Goal: Task Accomplishment & Management: Use online tool/utility

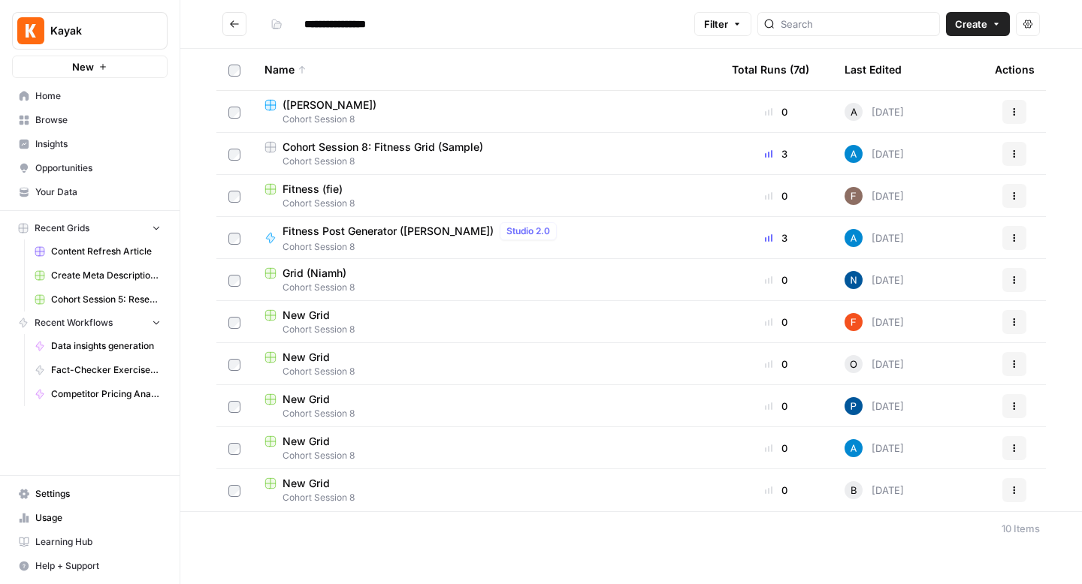
click at [237, 32] on button "Go back" at bounding box center [234, 24] width 24 height 24
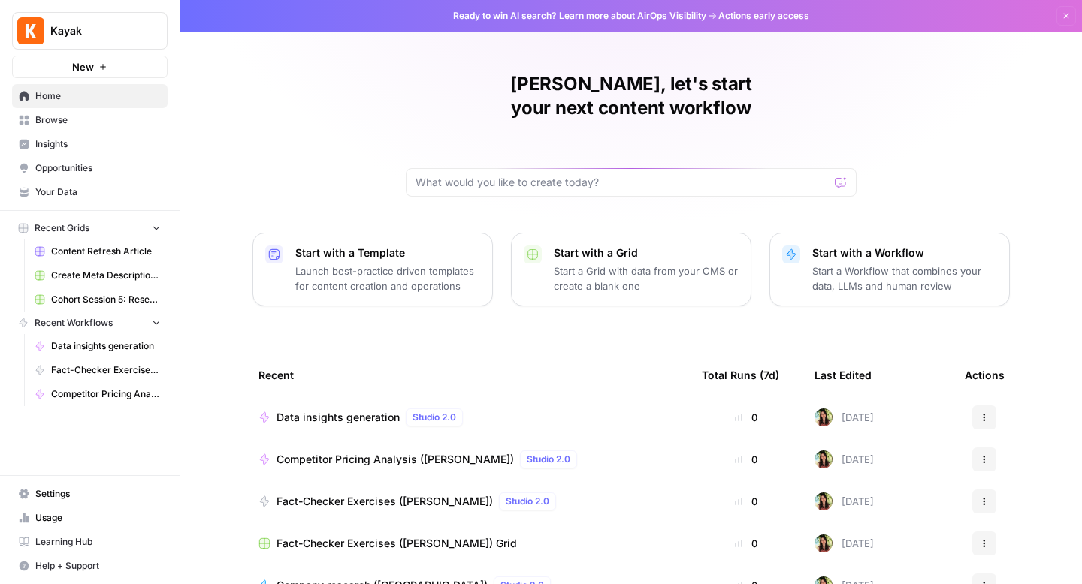
click at [59, 116] on span "Browse" at bounding box center [97, 120] width 125 height 14
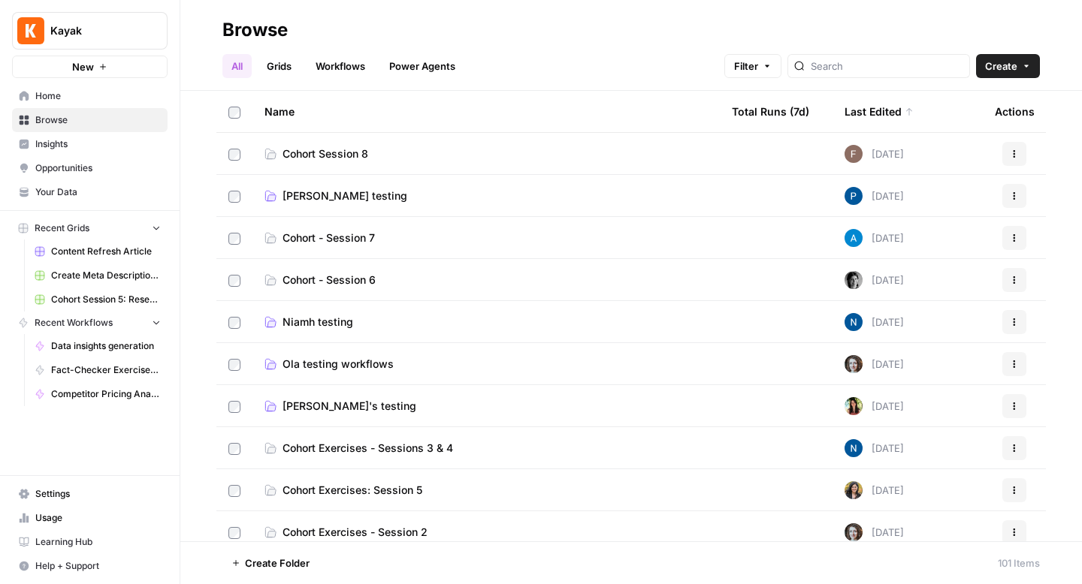
click at [328, 150] on span "Cohort Session 8" at bounding box center [325, 153] width 86 height 15
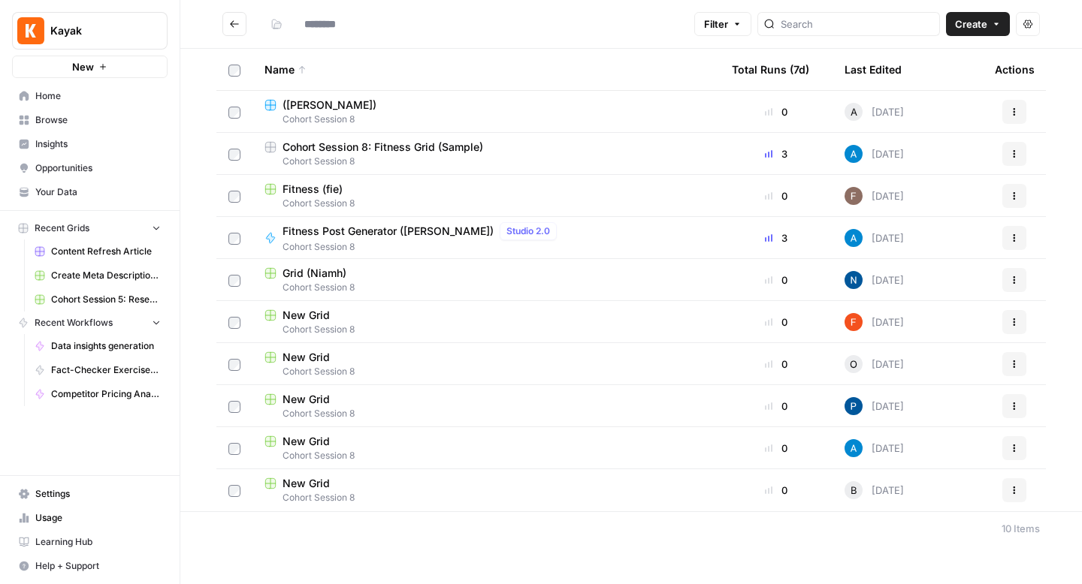
type input "**********"
click at [364, 229] on span "Fitness Post Generator ([PERSON_NAME])" at bounding box center [387, 231] width 211 height 15
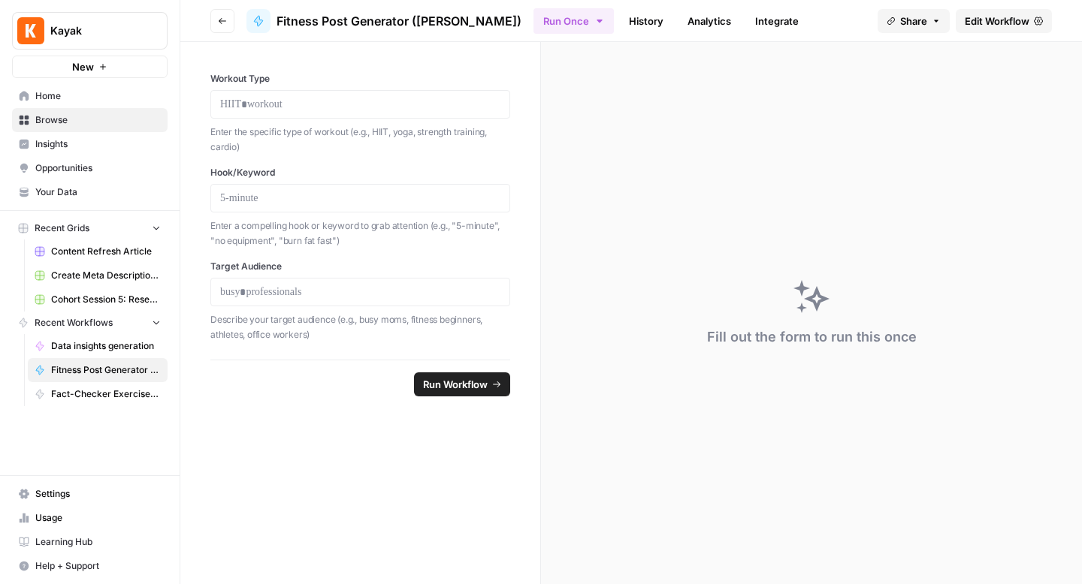
click at [222, 19] on icon "button" at bounding box center [222, 21] width 9 height 9
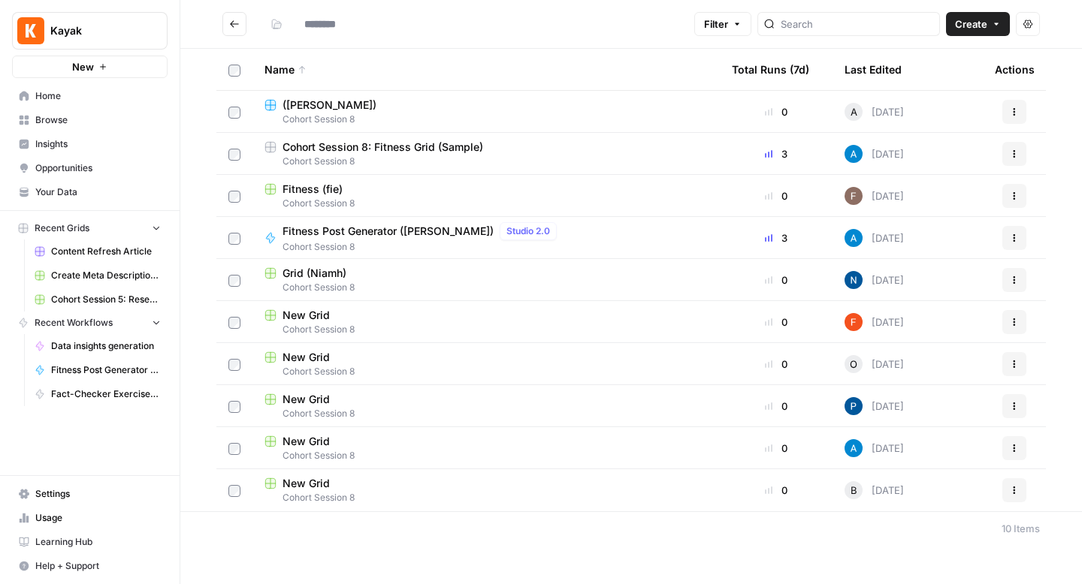
type input "**********"
click at [64, 196] on span "Your Data" at bounding box center [97, 193] width 125 height 14
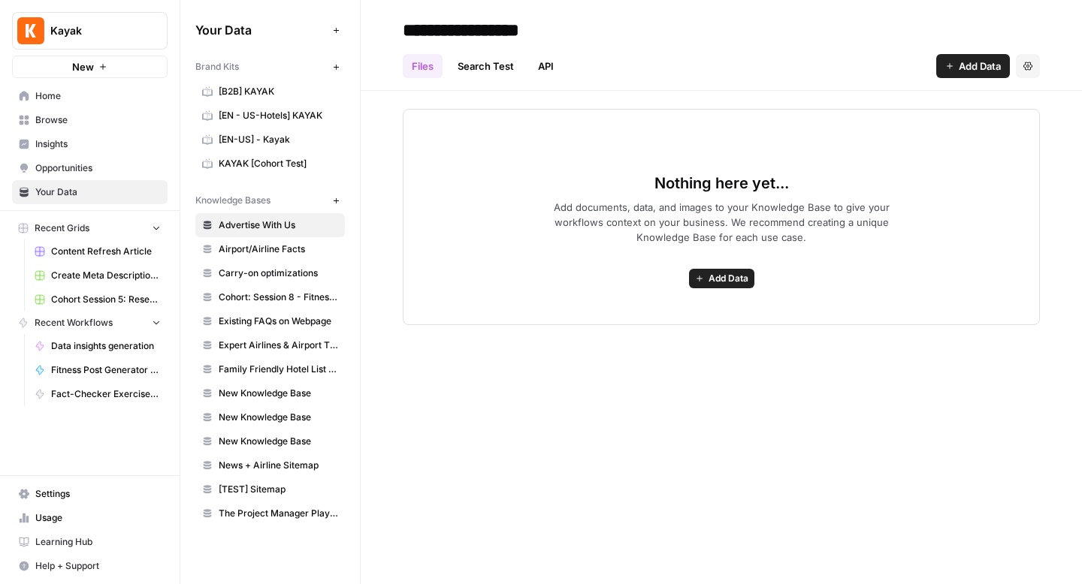
click at [276, 301] on span "Cohort: Session 8 - Fitness Posts" at bounding box center [278, 298] width 119 height 14
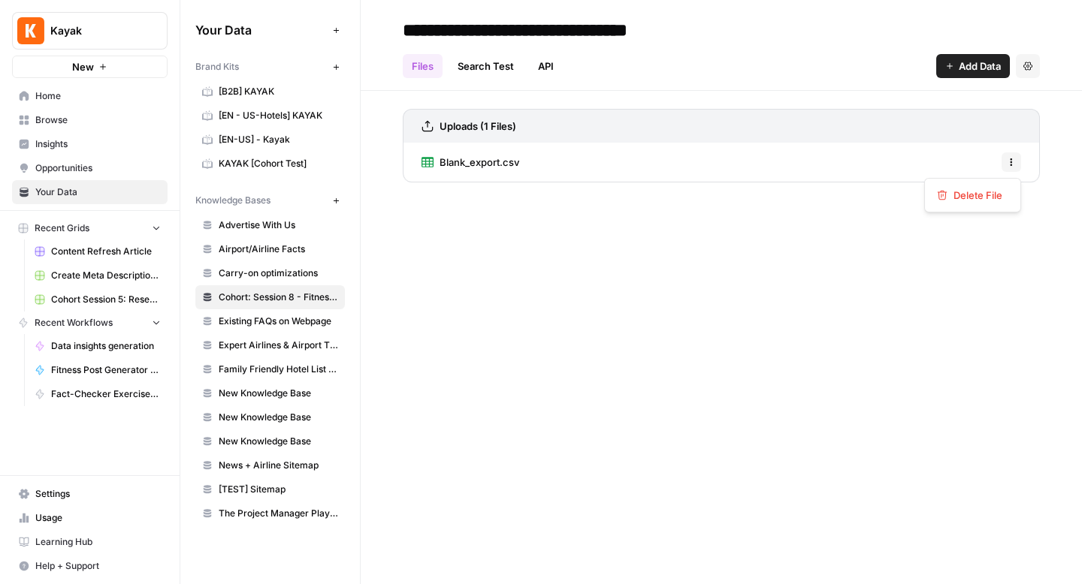
click at [1019, 159] on button "Options" at bounding box center [1011, 162] width 20 height 20
click at [855, 144] on div "Blank_export.csv Options" at bounding box center [721, 162] width 637 height 39
click at [503, 119] on h3 "Uploads (1 Files)" at bounding box center [477, 126] width 77 height 15
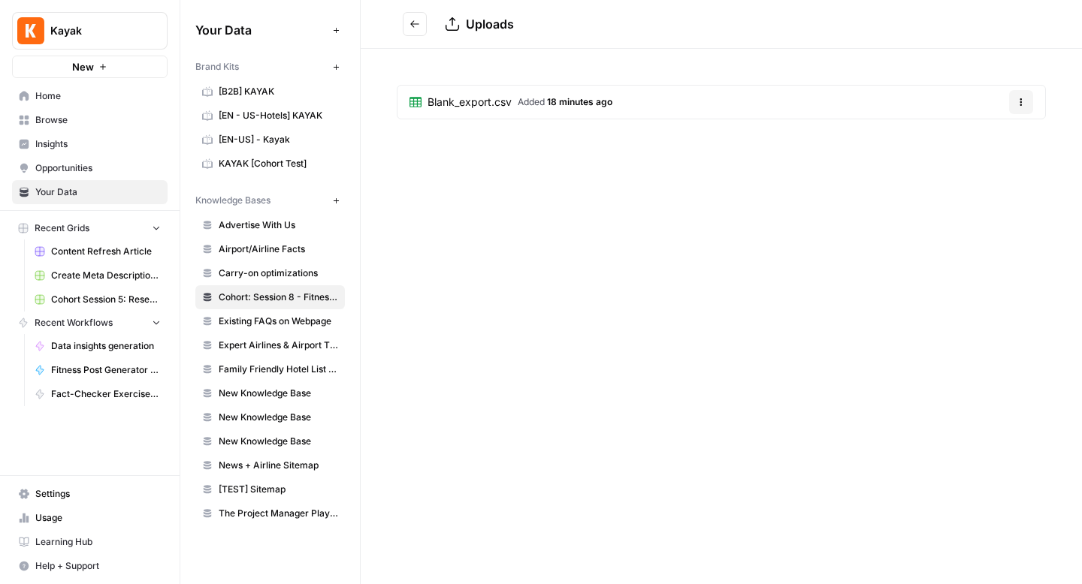
click at [418, 28] on icon "Go back" at bounding box center [414, 24] width 11 height 11
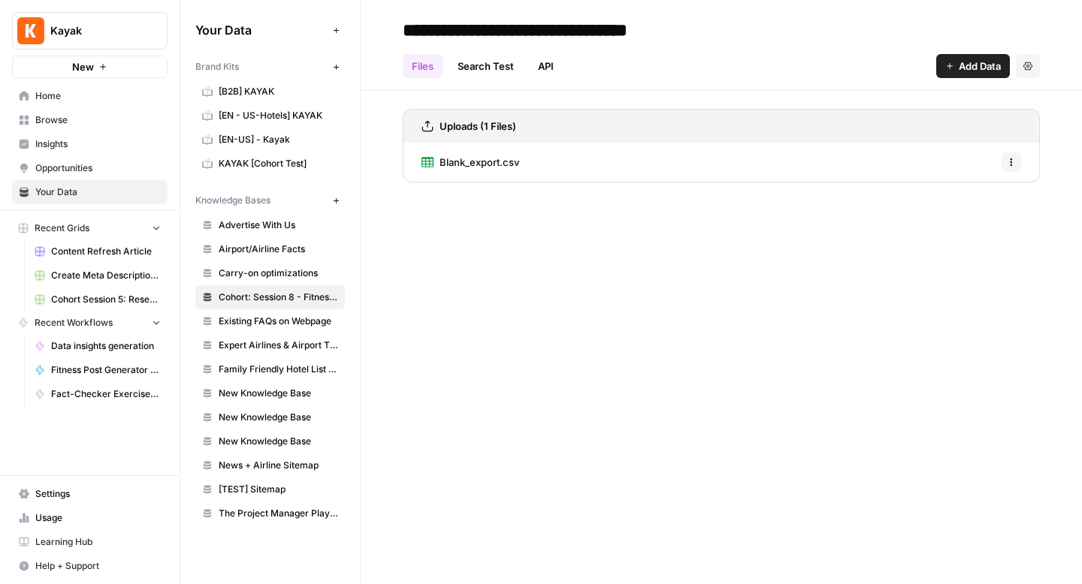
click at [478, 164] on span "Blank_export.csv" at bounding box center [479, 162] width 80 height 15
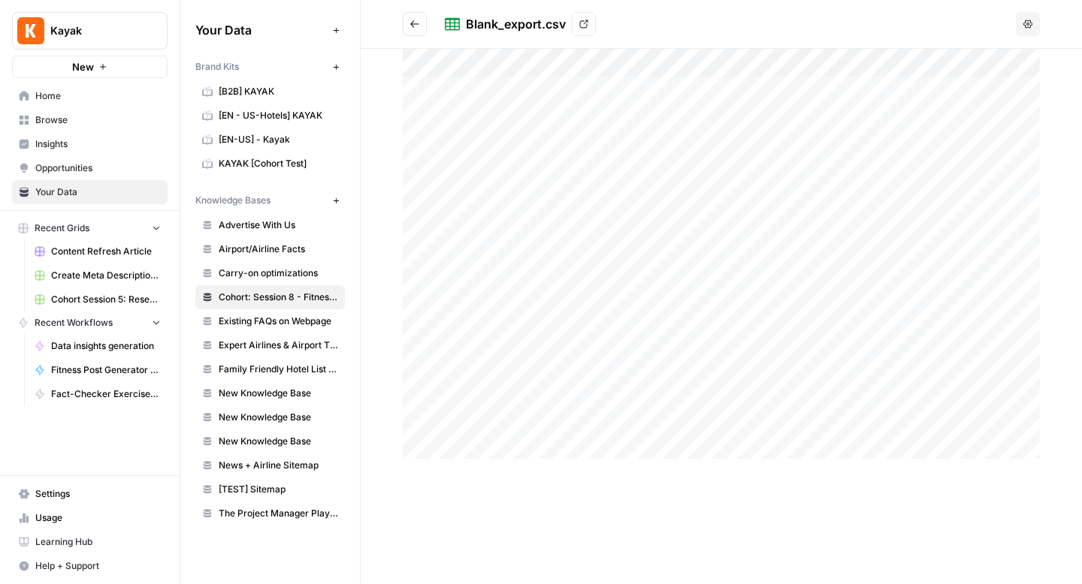
click at [582, 25] on icon at bounding box center [583, 24] width 9 height 9
click at [996, 25] on div "Blank_export.csv View" at bounding box center [727, 24] width 565 height 24
click at [80, 116] on span "Browse" at bounding box center [97, 120] width 125 height 14
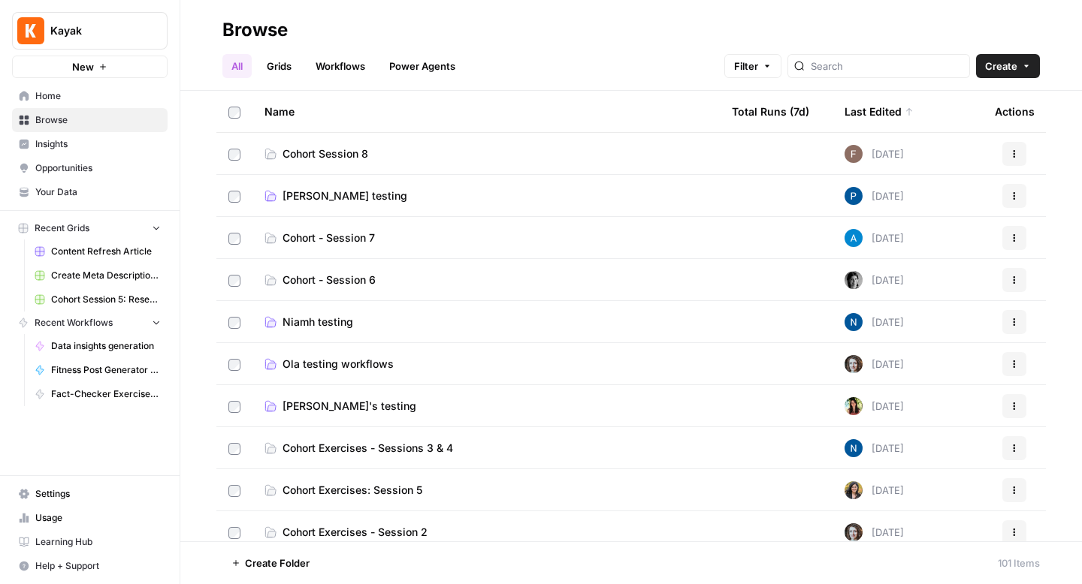
click at [350, 144] on td "Cohort Session 8" at bounding box center [485, 153] width 467 height 41
click at [338, 155] on span "Cohort Session 8" at bounding box center [325, 153] width 86 height 15
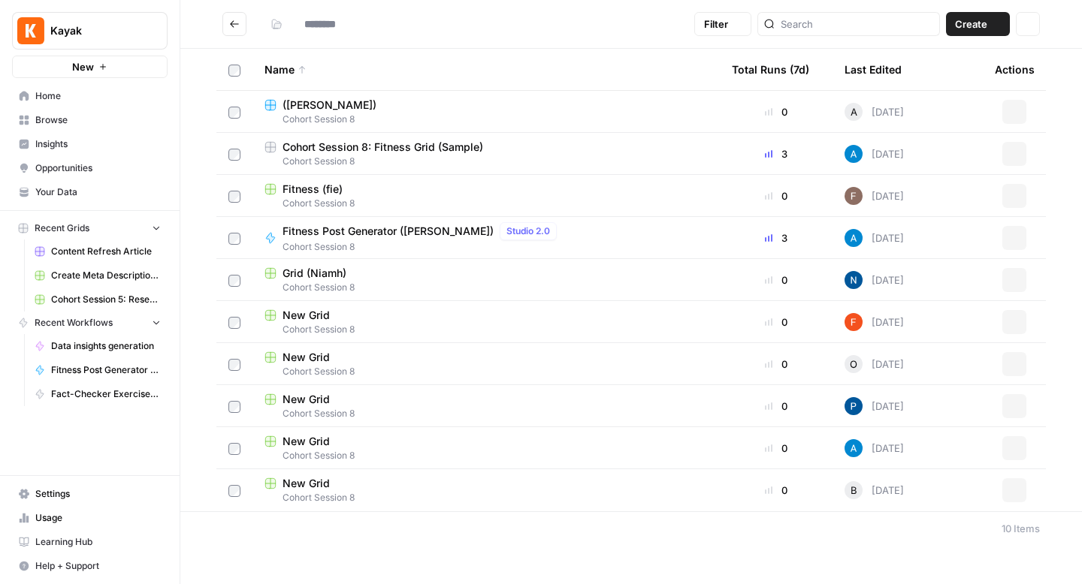
type input "**********"
click at [309, 186] on span "Fitness (fie)" at bounding box center [312, 189] width 60 height 15
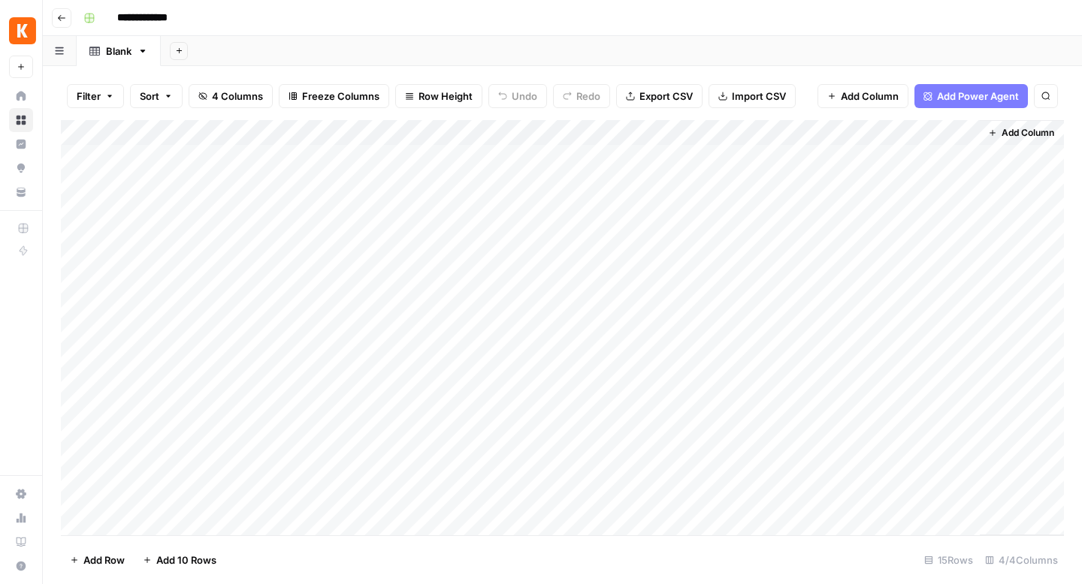
click at [56, 14] on button "Go back" at bounding box center [62, 18] width 20 height 20
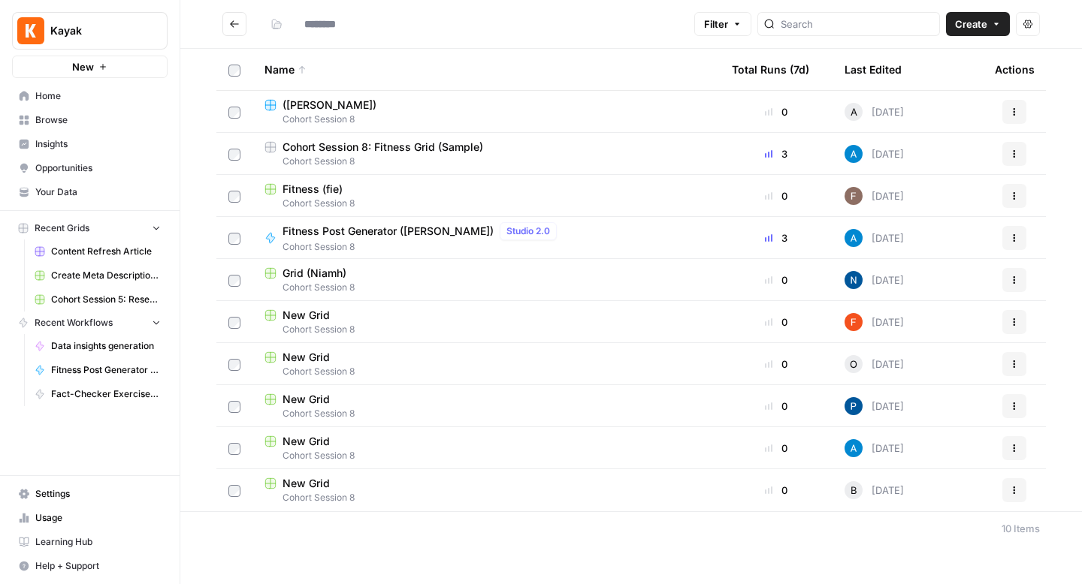
type input "**********"
click at [963, 20] on span "Create" at bounding box center [971, 24] width 32 height 15
click at [940, 60] on span "Grid" at bounding box center [949, 59] width 84 height 15
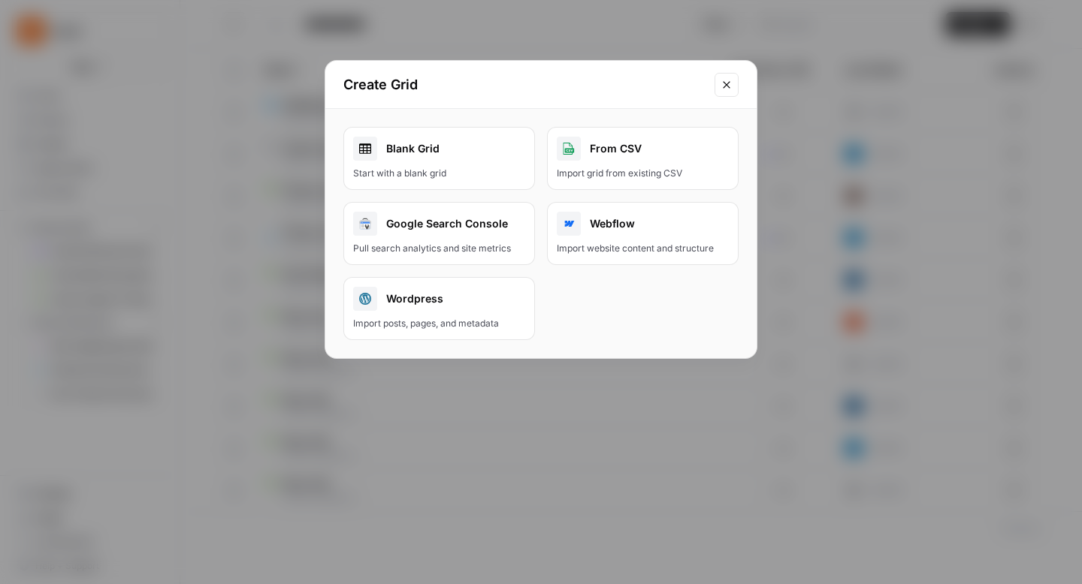
click at [605, 171] on div "Import grid from existing CSV" at bounding box center [643, 174] width 172 height 14
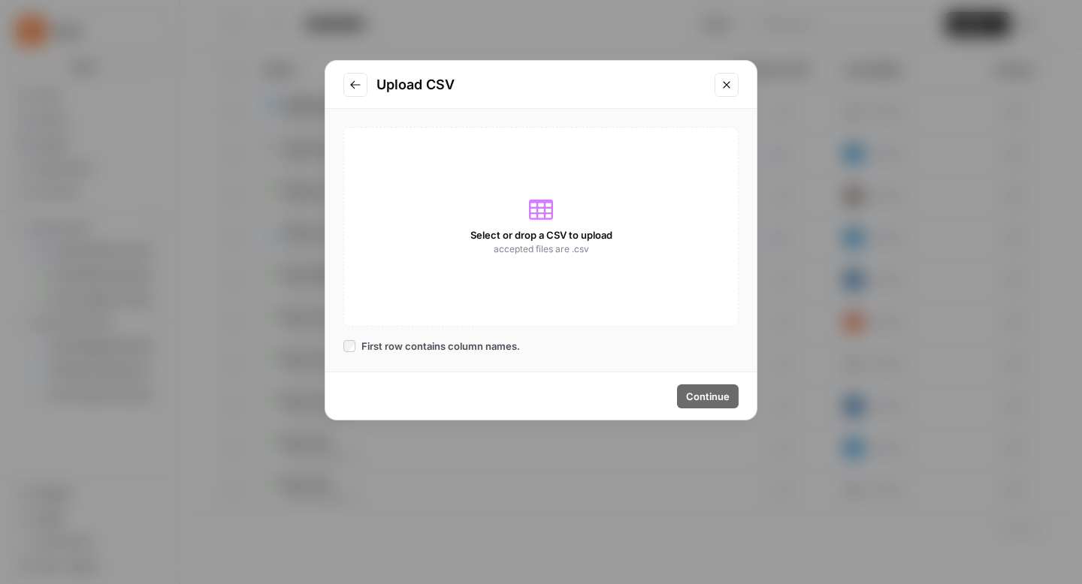
click at [554, 249] on span "accepted files are .csv" at bounding box center [540, 250] width 95 height 14
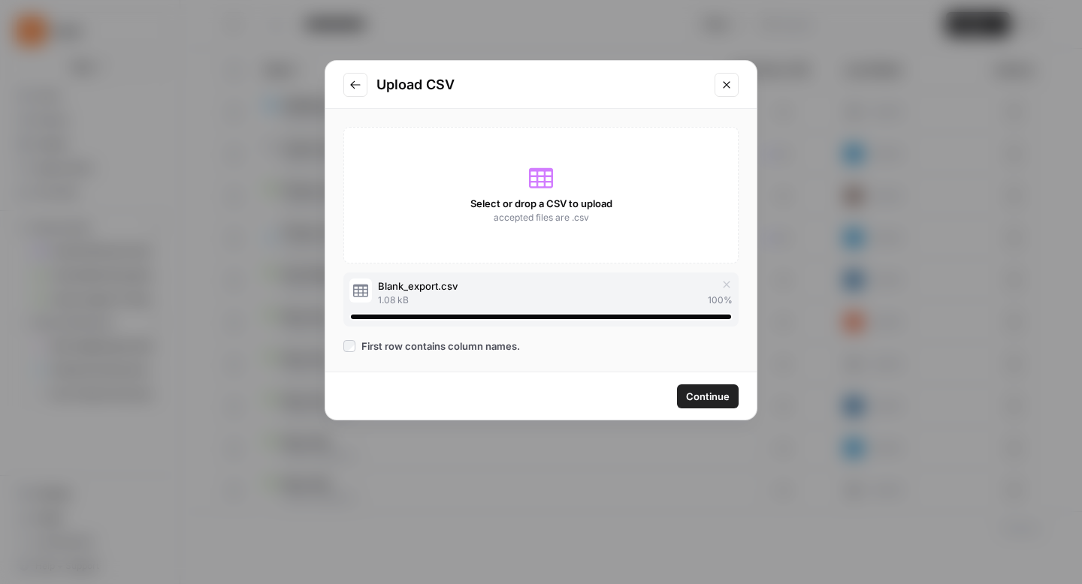
click at [718, 385] on button "Continue" at bounding box center [708, 397] width 62 height 24
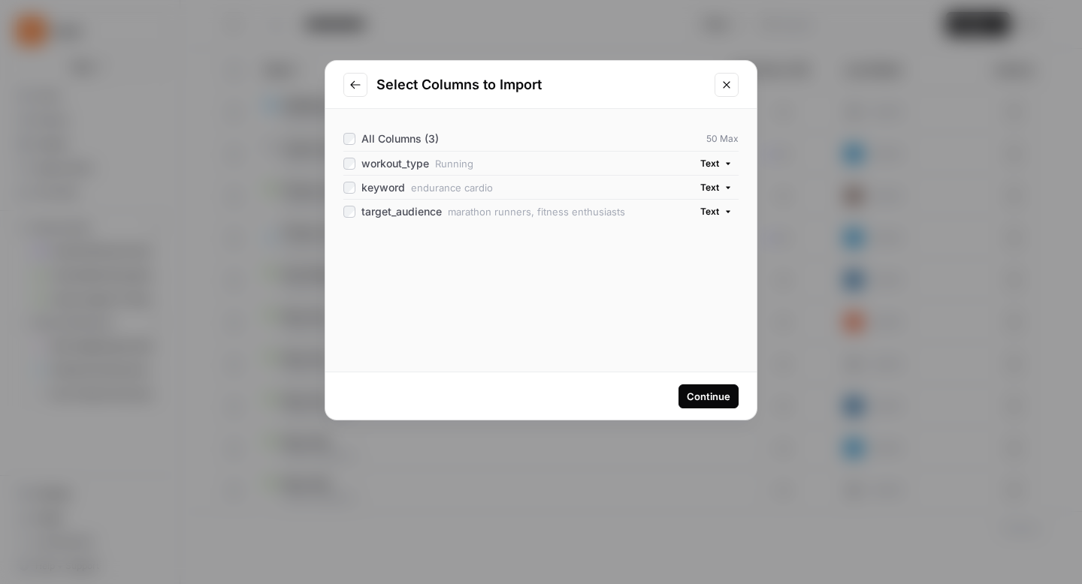
click at [708, 400] on div "Continue" at bounding box center [709, 396] width 44 height 15
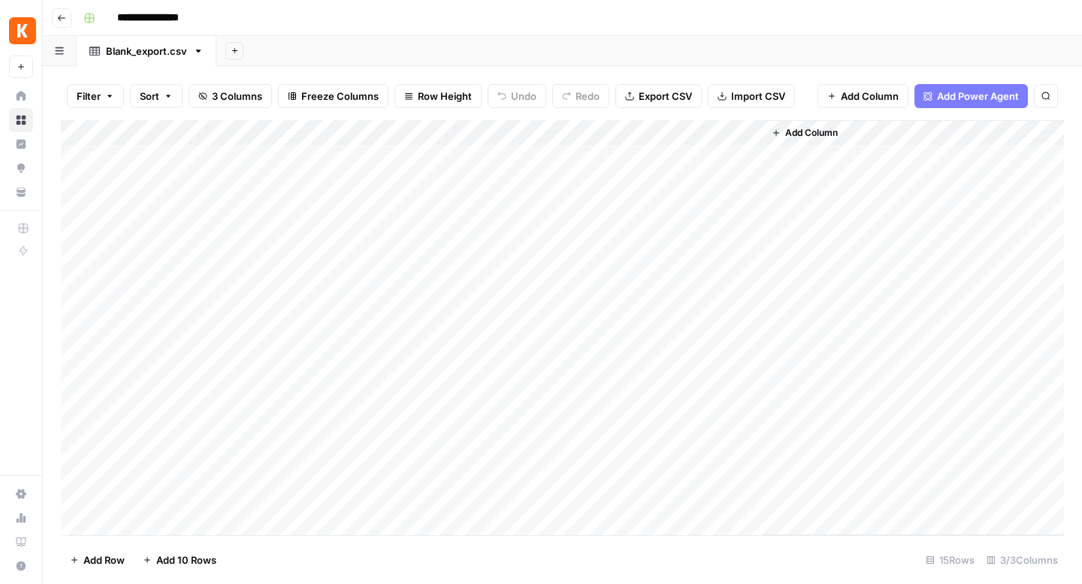
click at [165, 16] on input "**********" at bounding box center [160, 18] width 101 height 24
click at [378, 14] on div "**********" at bounding box center [571, 18] width 989 height 24
type input "**********"
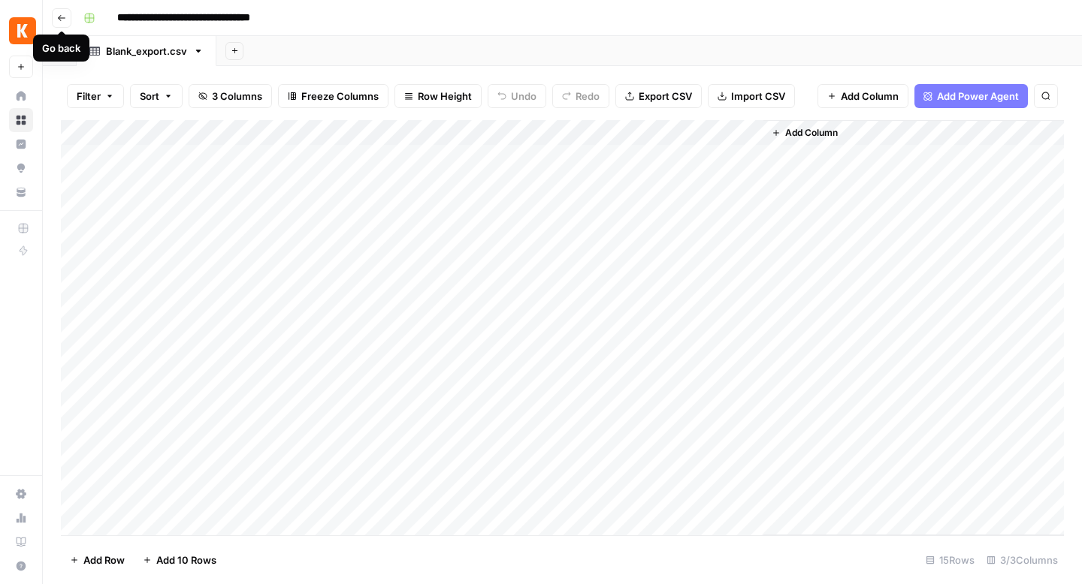
click at [66, 17] on button "Go back" at bounding box center [62, 18] width 20 height 20
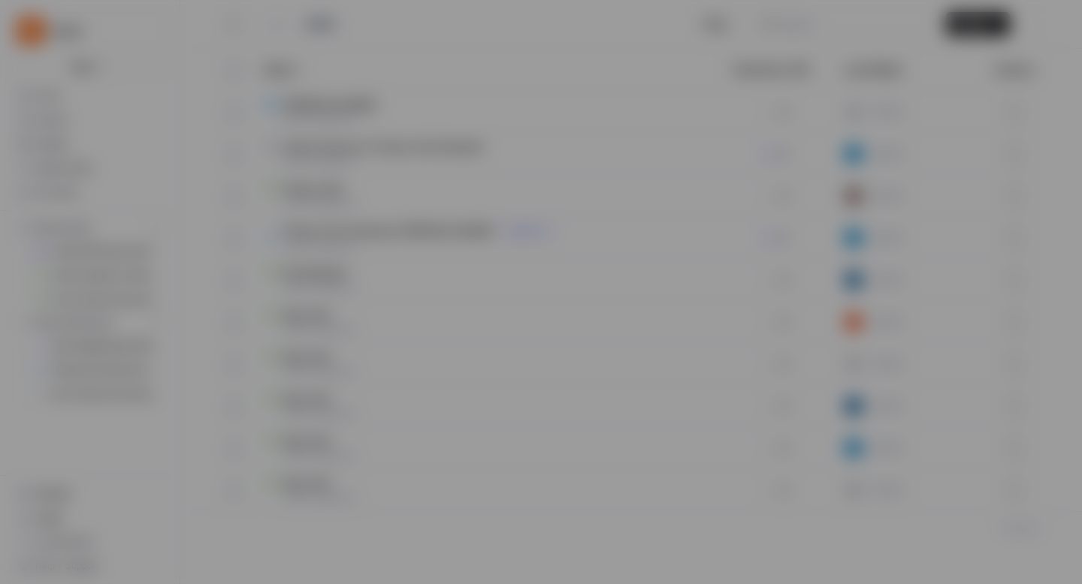
type input "**********"
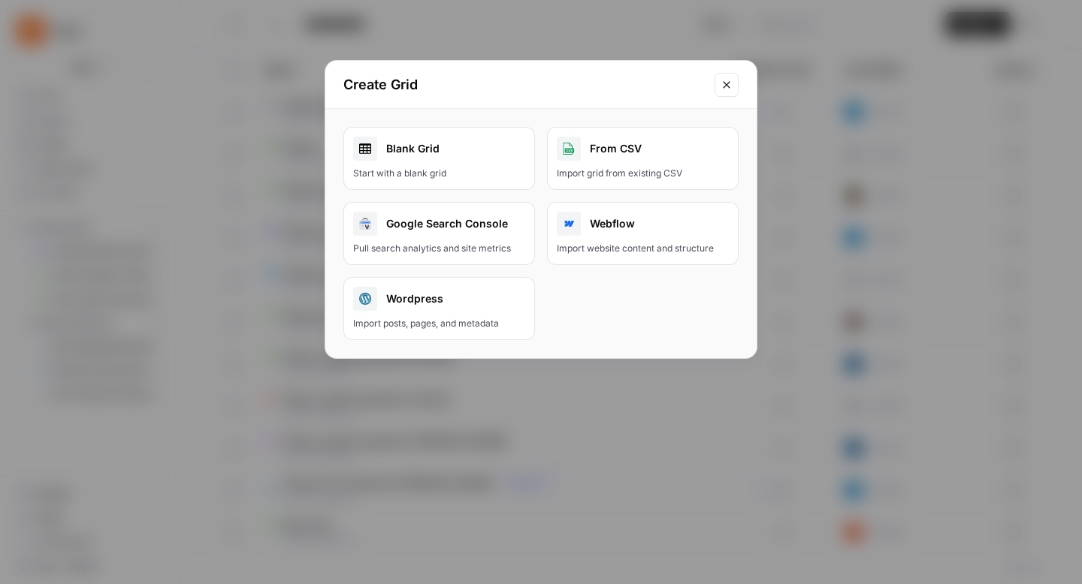
click at [732, 87] on icon "Close modal" at bounding box center [726, 85] width 12 height 12
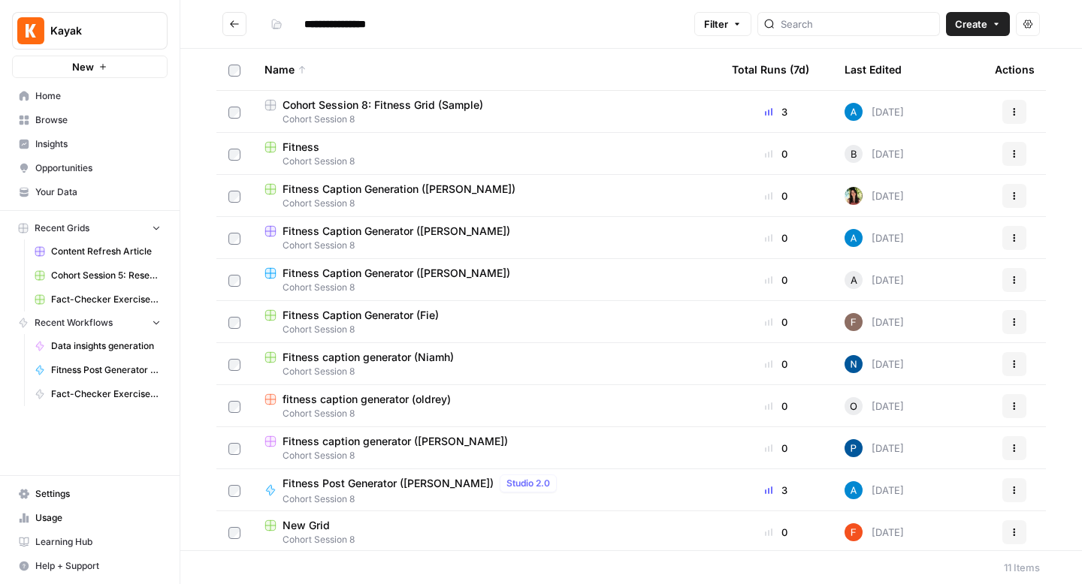
click at [358, 188] on span "Fitness Caption Generation ([PERSON_NAME])" at bounding box center [398, 189] width 233 height 15
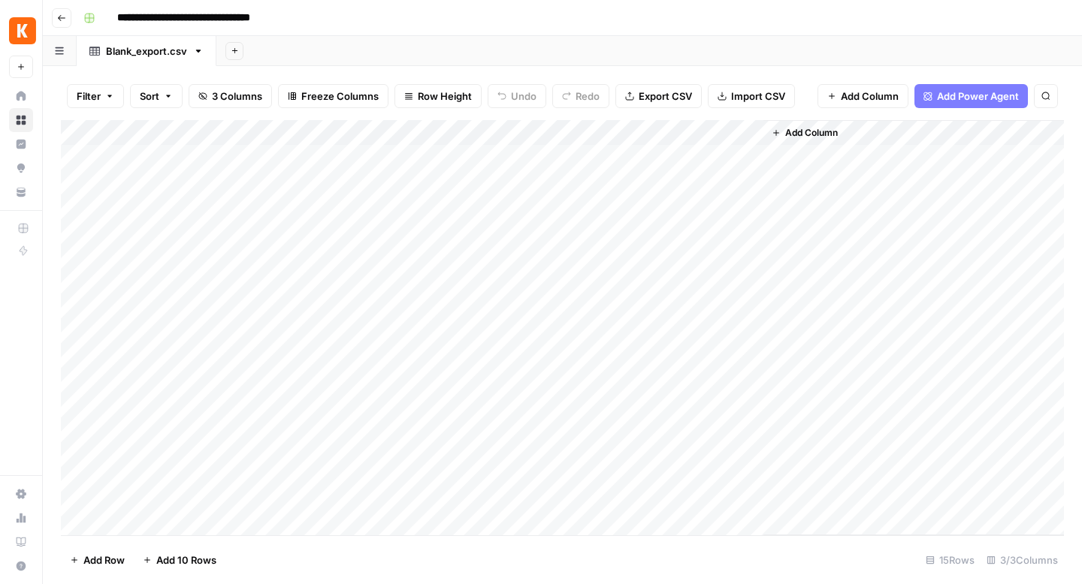
click at [813, 139] on span "Add Column" at bounding box center [811, 133] width 53 height 14
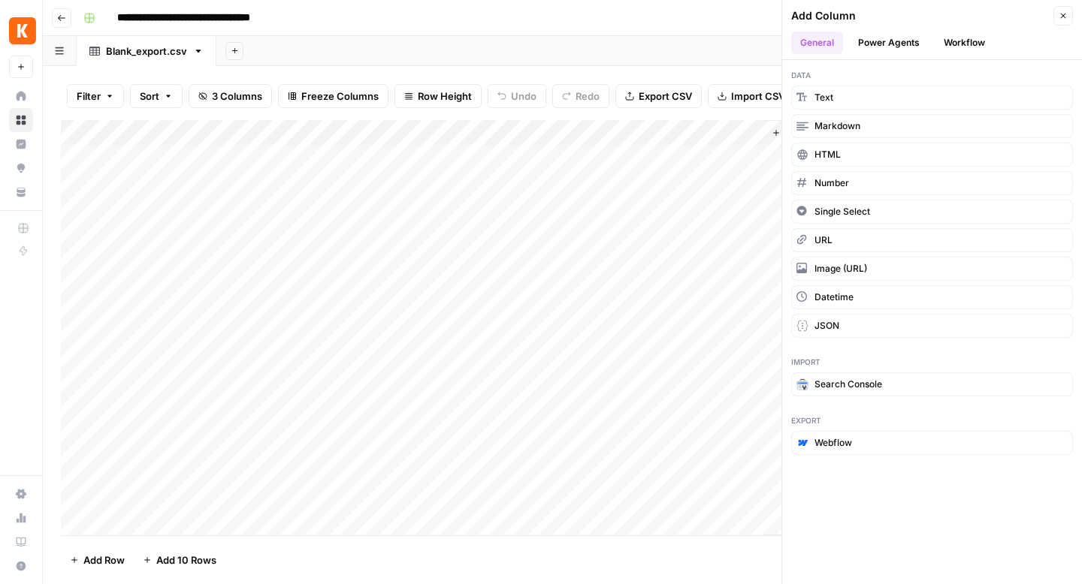
drag, startPoint x: 828, startPoint y: 63, endPoint x: 858, endPoint y: 4, distance: 66.2
click at [858, 4] on div "Add Column Close General Power Agents Workflow Data Text Markdown HTML Number S…" at bounding box center [931, 292] width 300 height 584
click at [969, 40] on button "Workflow" at bounding box center [963, 43] width 59 height 23
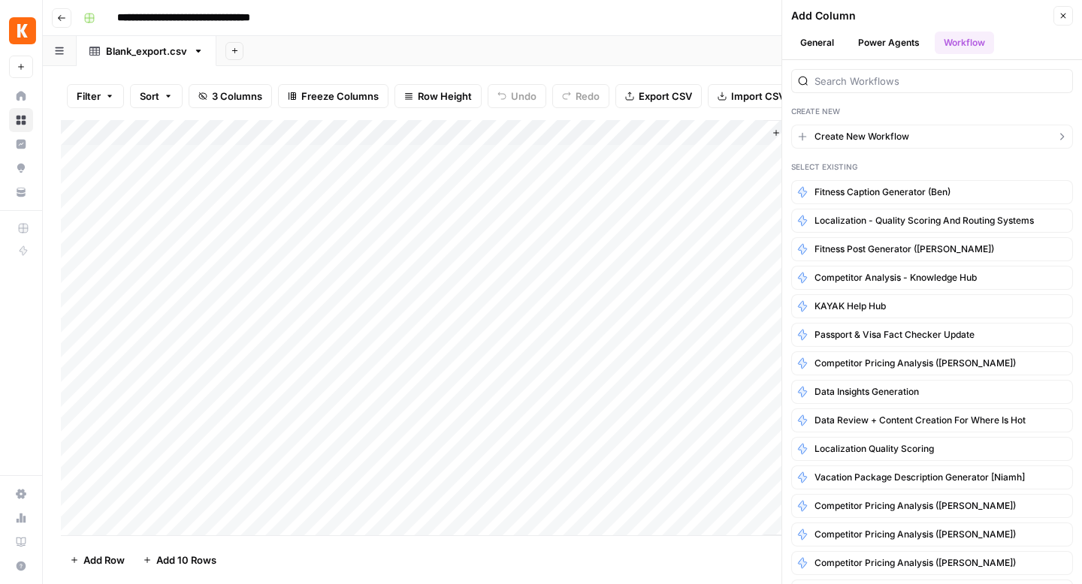
click at [883, 138] on span "Create New Workflow" at bounding box center [861, 137] width 95 height 14
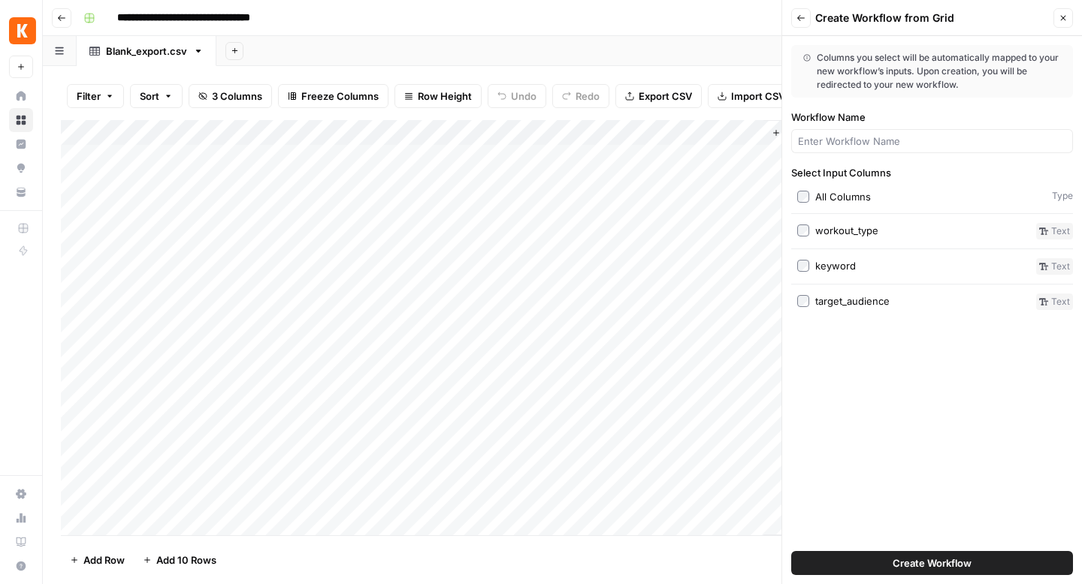
click at [947, 560] on span "Create Workflow" at bounding box center [931, 563] width 79 height 15
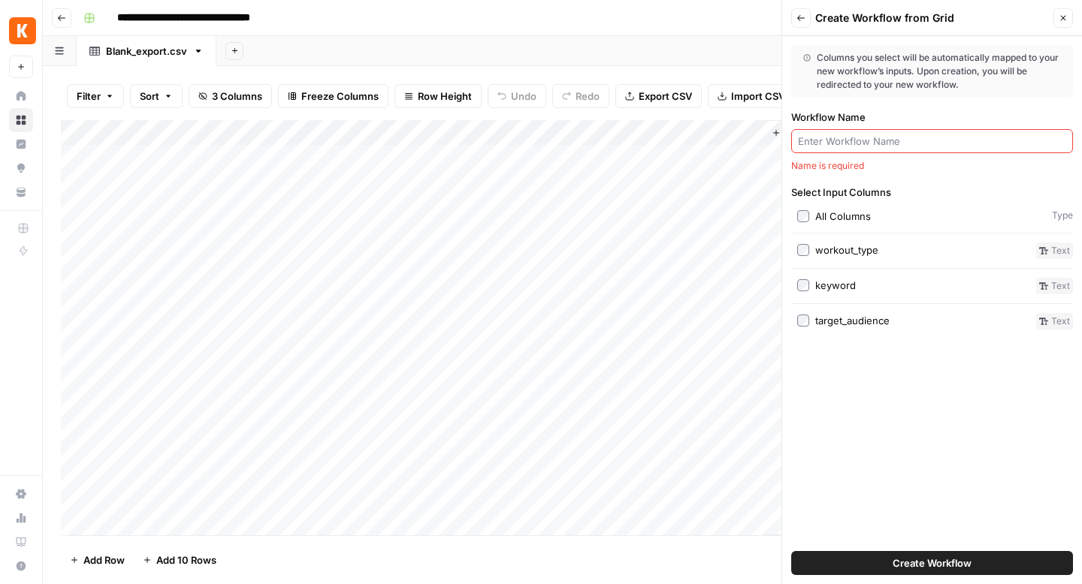
click at [824, 139] on input "Workflow Name" at bounding box center [932, 141] width 268 height 15
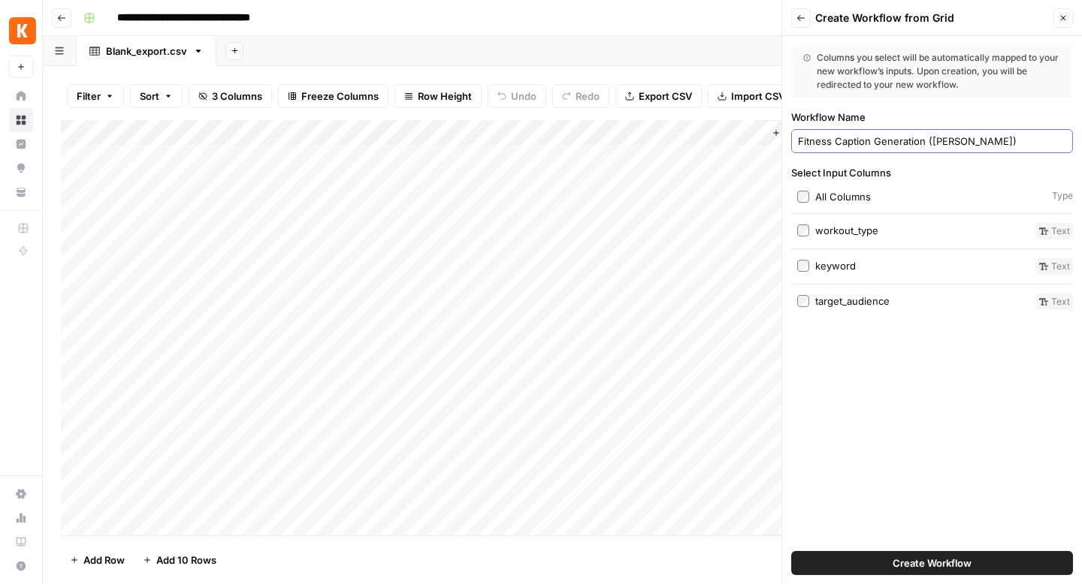
type input "Fitness Caption Generation ([PERSON_NAME])"
click at [889, 565] on button "Create Workflow" at bounding box center [932, 563] width 282 height 24
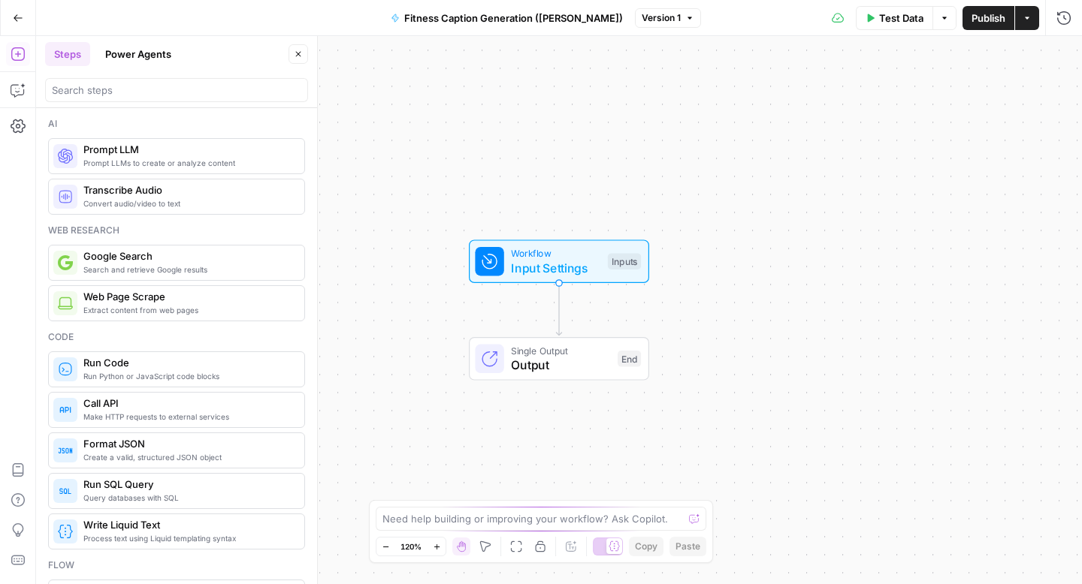
click at [574, 265] on span "Input Settings" at bounding box center [555, 268] width 89 height 18
